Goal: Find specific page/section: Find specific page/section

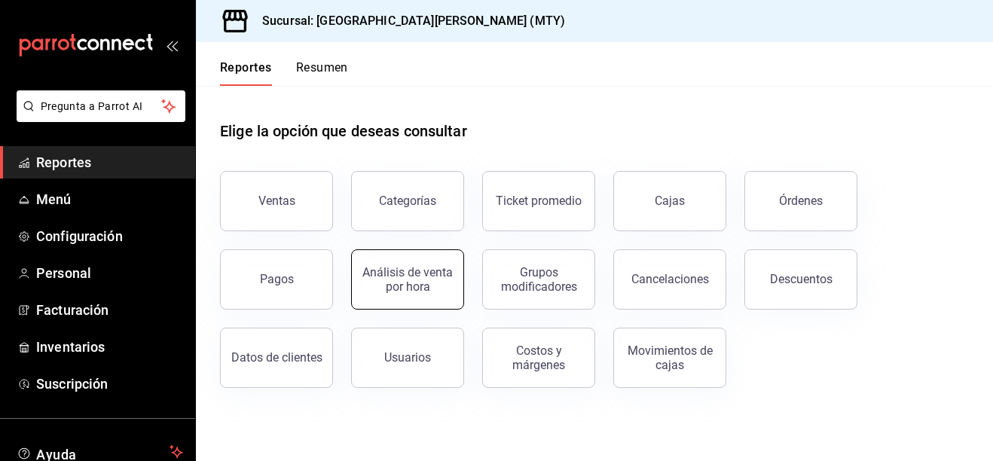
click at [372, 289] on div "Análisis de venta por hora" at bounding box center [407, 279] width 93 height 29
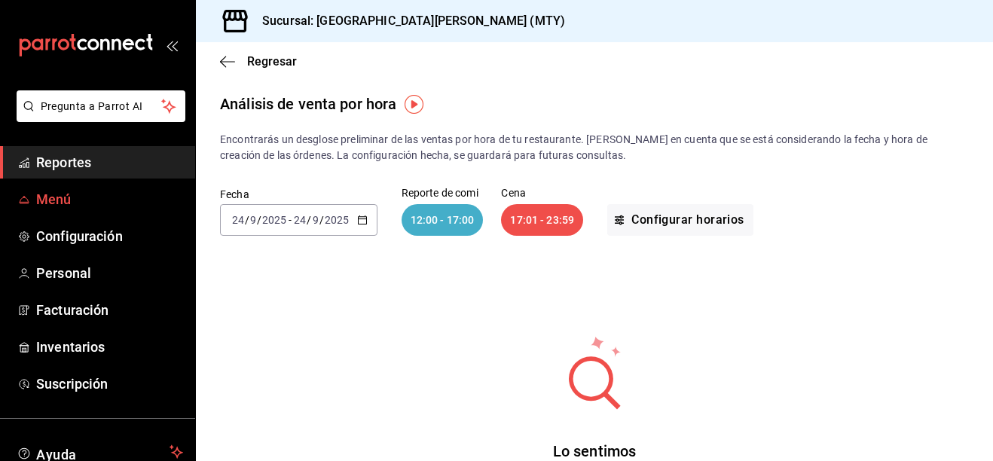
click at [73, 194] on span "Menú" at bounding box center [109, 199] width 147 height 20
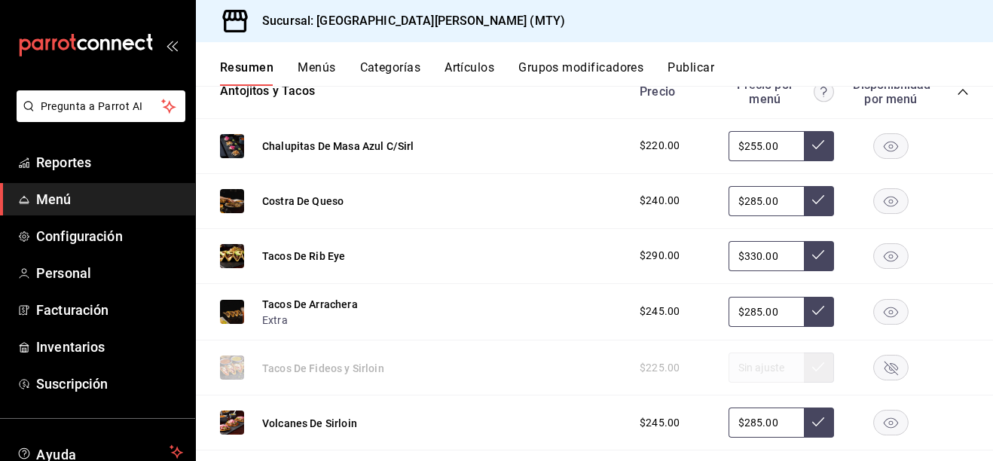
scroll to position [301, 0]
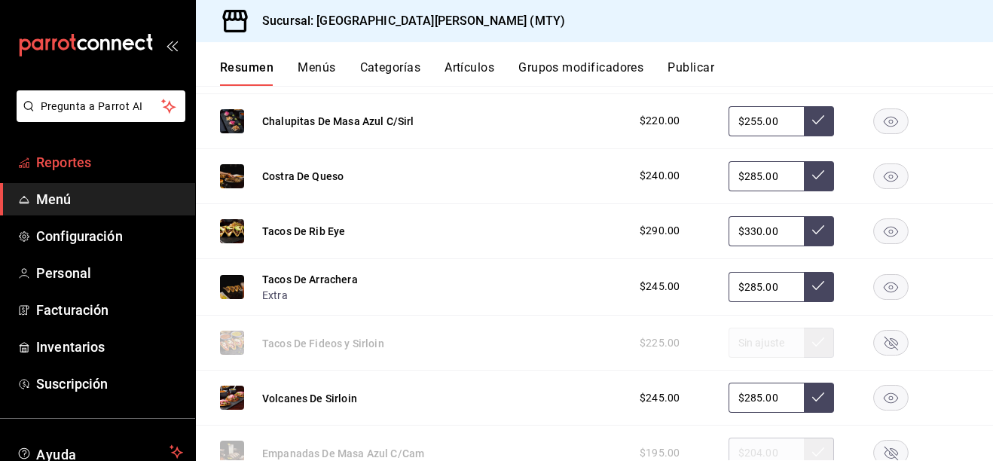
click at [76, 175] on link "Reportes" at bounding box center [97, 162] width 195 height 32
